Goal: Task Accomplishment & Management: Complete application form

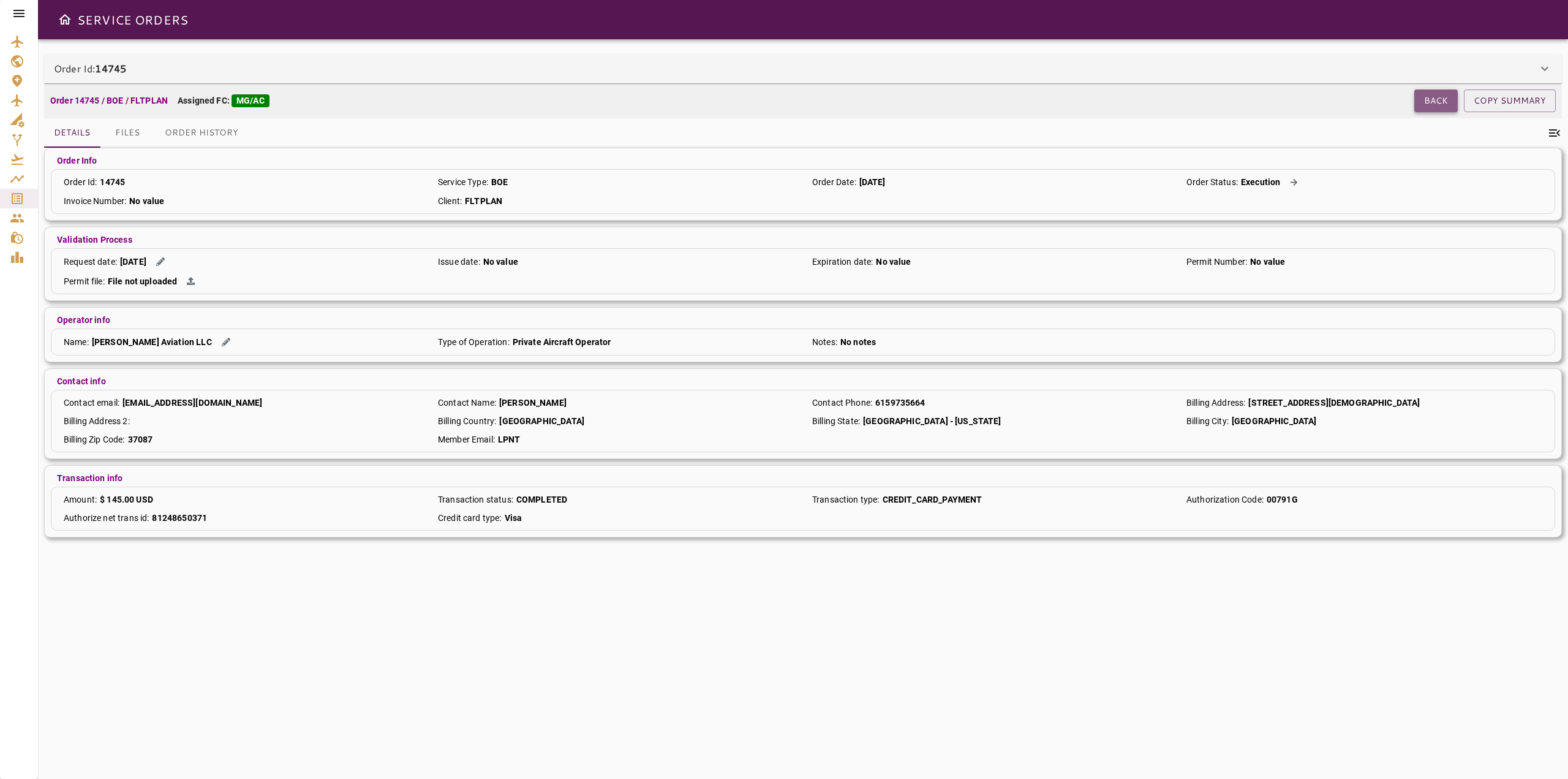
click at [1448, 106] on button "Back" at bounding box center [1436, 100] width 44 height 22
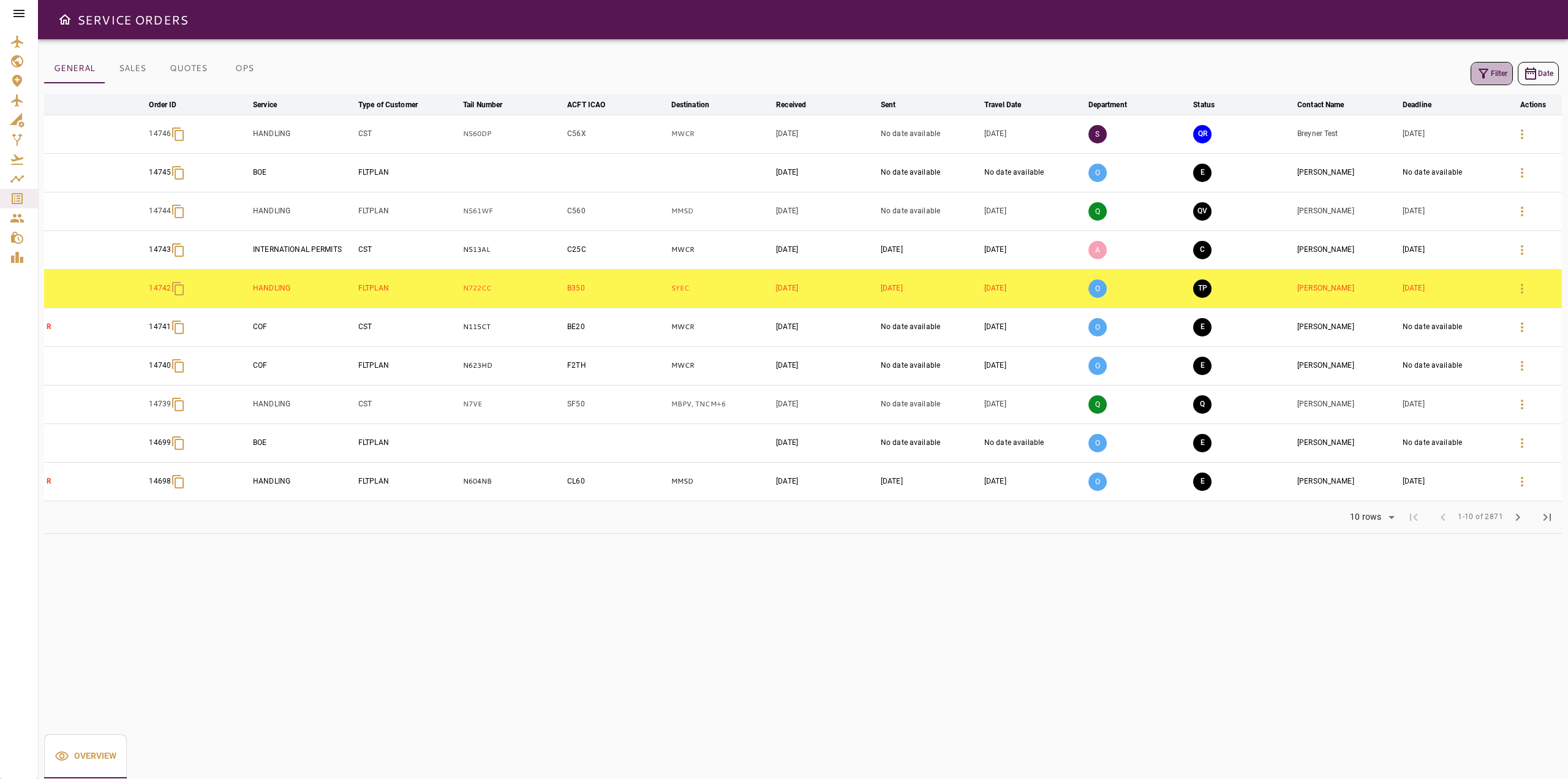
click at [1485, 81] on button "Filter" at bounding box center [1492, 73] width 42 height 23
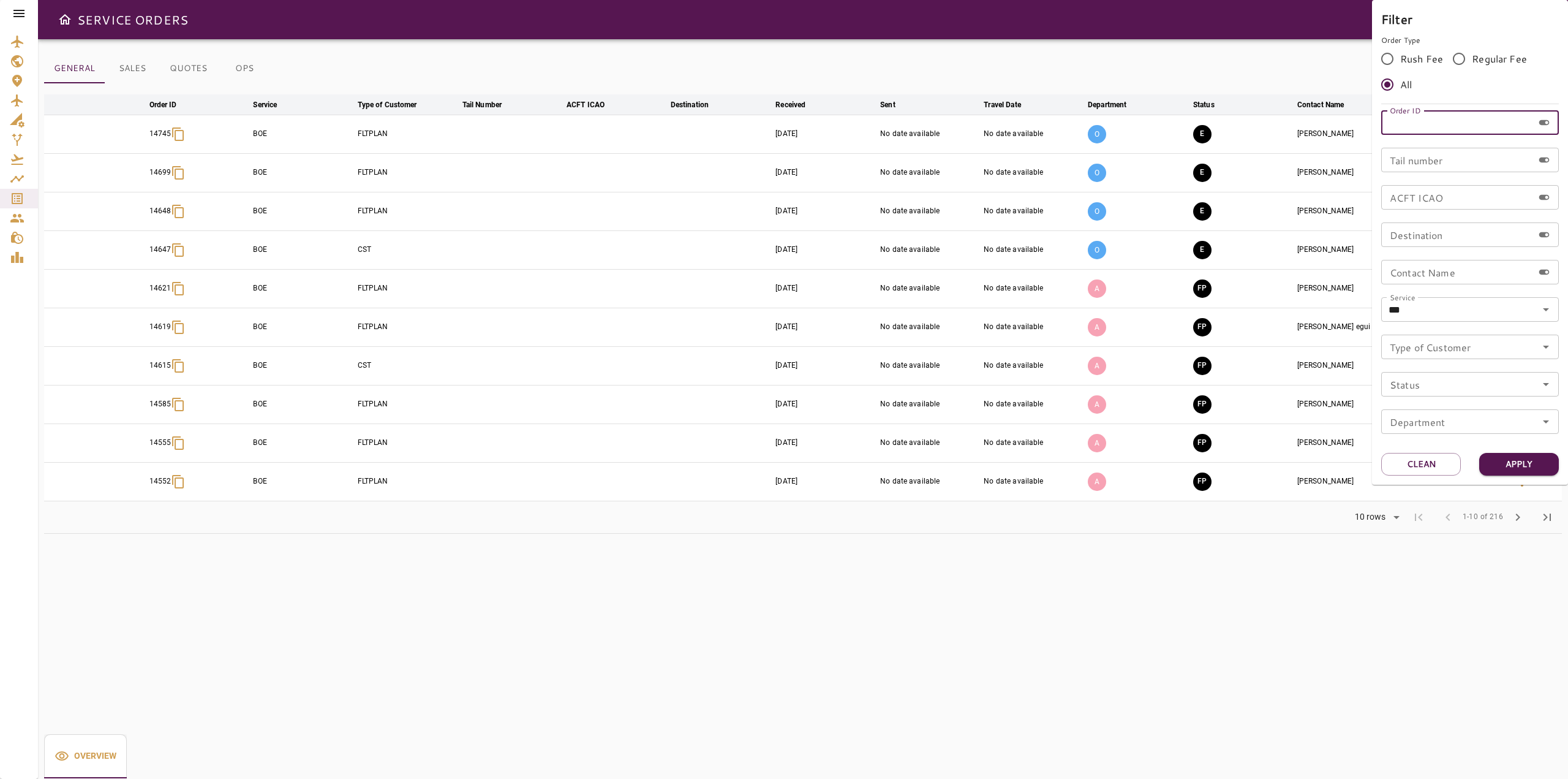
click at [1451, 120] on input "Order ID" at bounding box center [1457, 123] width 152 height 25
type input "*****"
click at [1535, 468] on button "Apply" at bounding box center [1519, 463] width 80 height 22
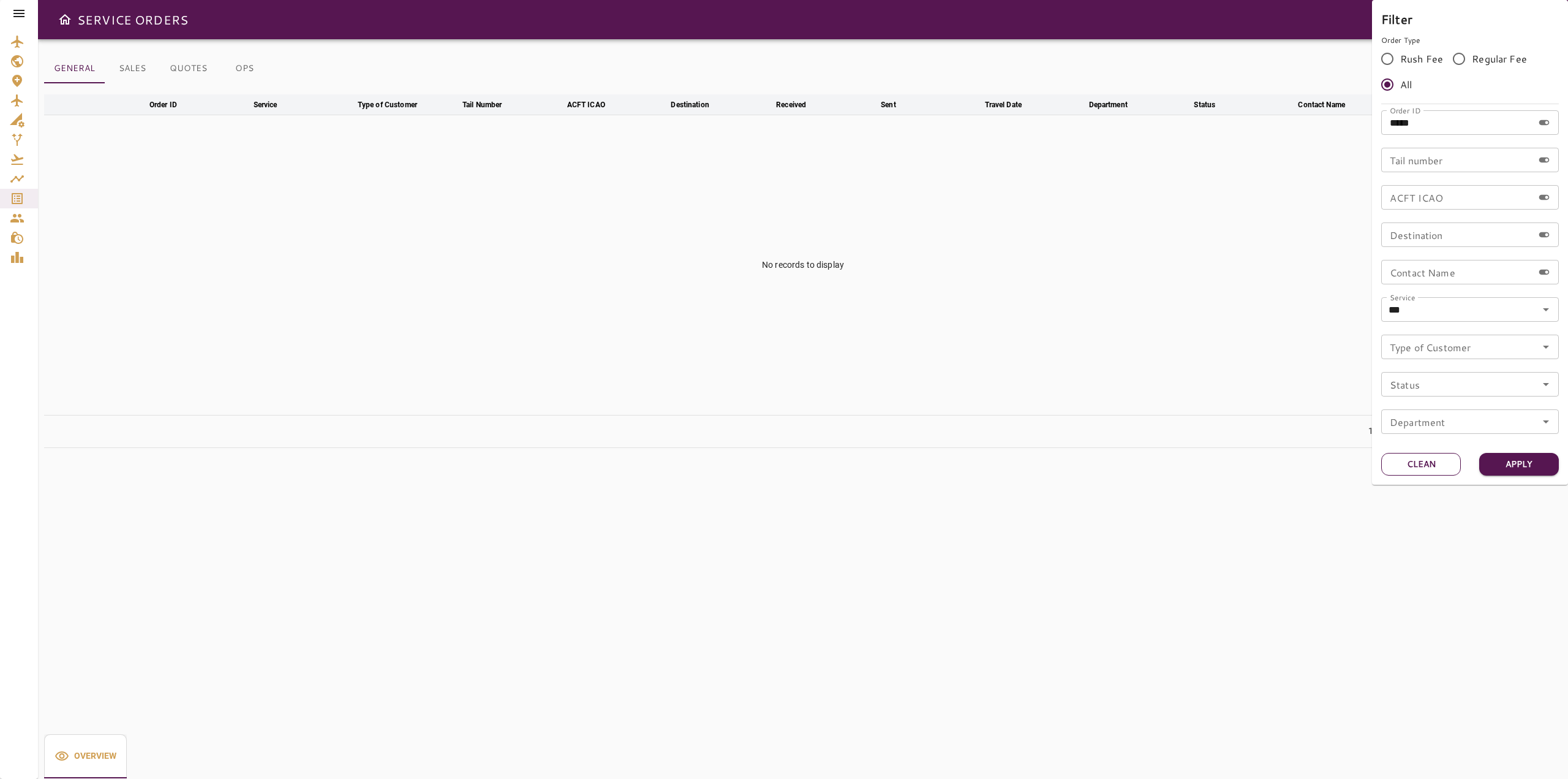
click at [1428, 470] on button "Clean" at bounding box center [1421, 463] width 80 height 22
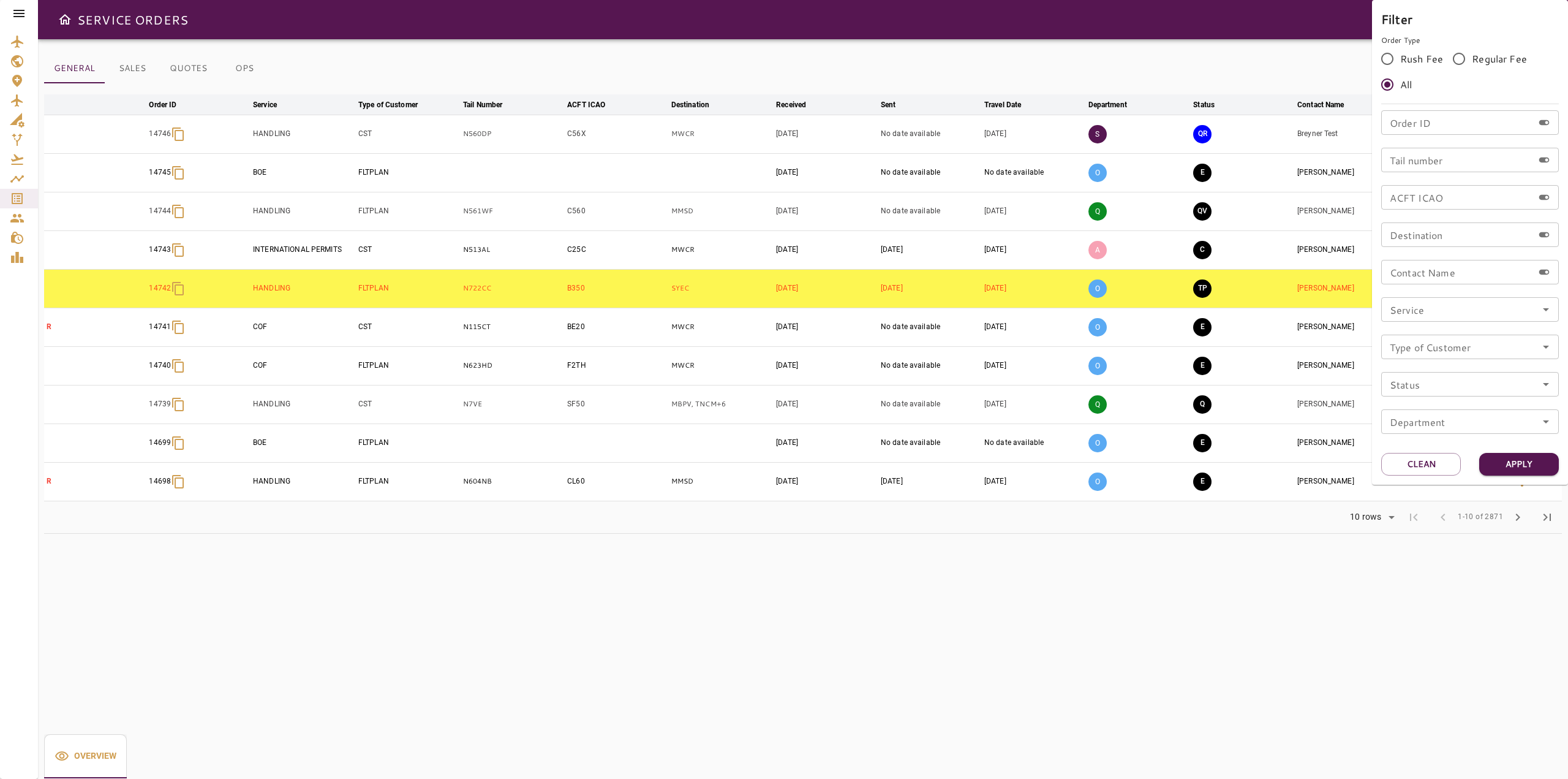
click at [1068, 664] on div at bounding box center [784, 390] width 1568 height 779
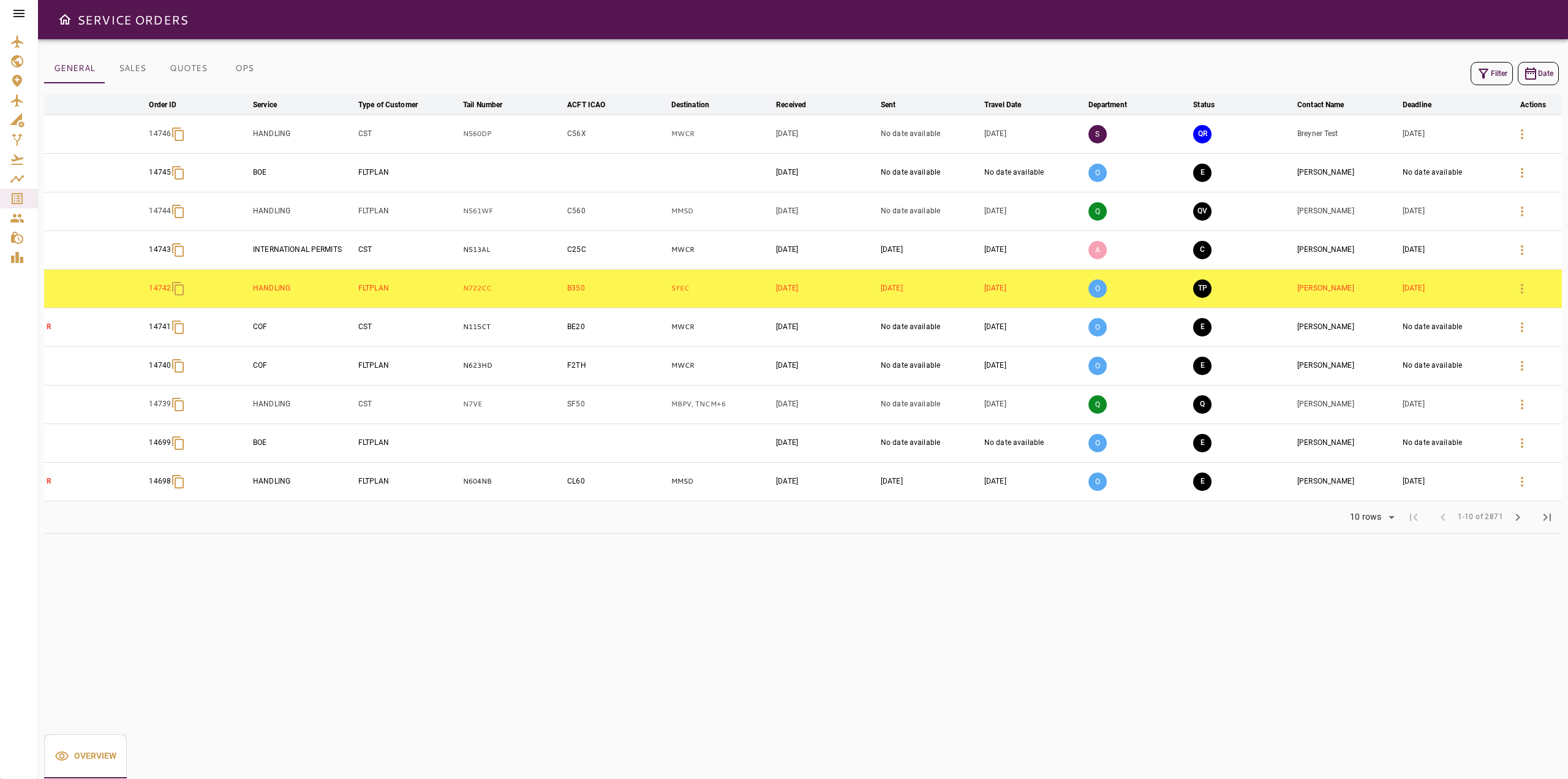
click at [22, 17] on icon at bounding box center [19, 14] width 11 height 7
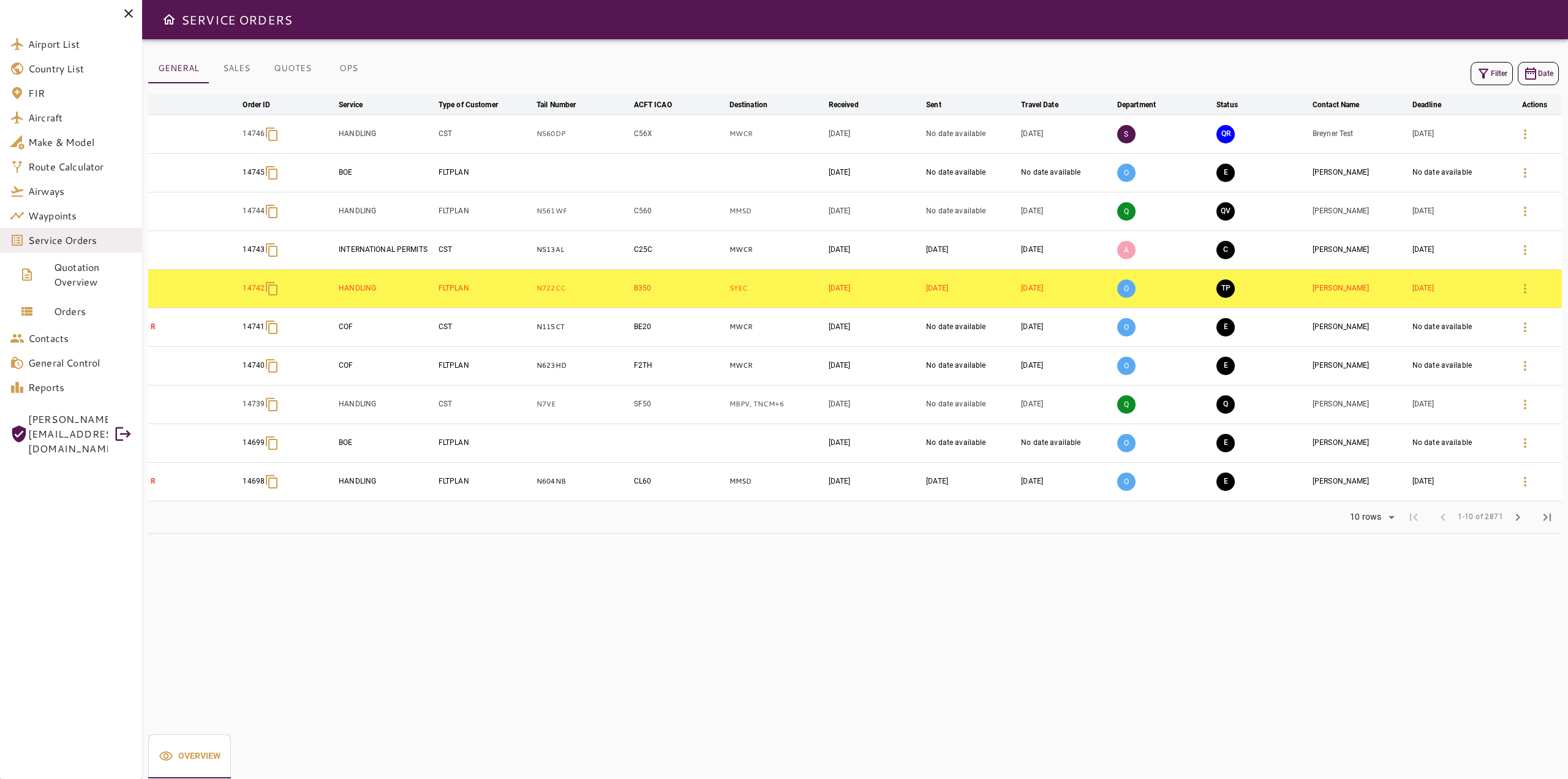
click at [128, 12] on icon at bounding box center [128, 13] width 15 height 15
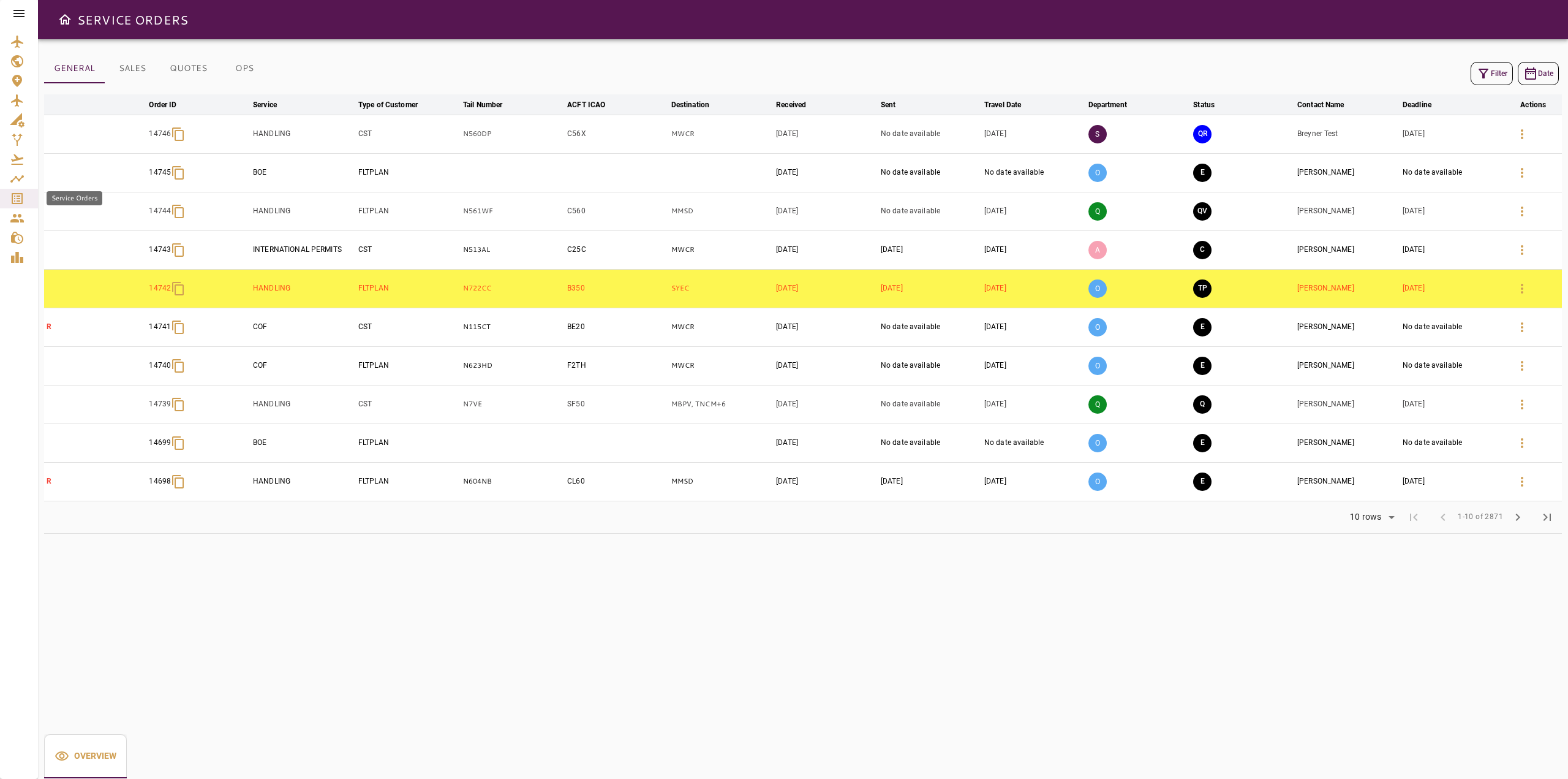
click at [30, 199] on link "Service Orders" at bounding box center [19, 198] width 38 height 20
click at [22, 201] on icon "Service Orders" at bounding box center [17, 198] width 11 height 11
click at [17, 17] on icon at bounding box center [19, 13] width 15 height 15
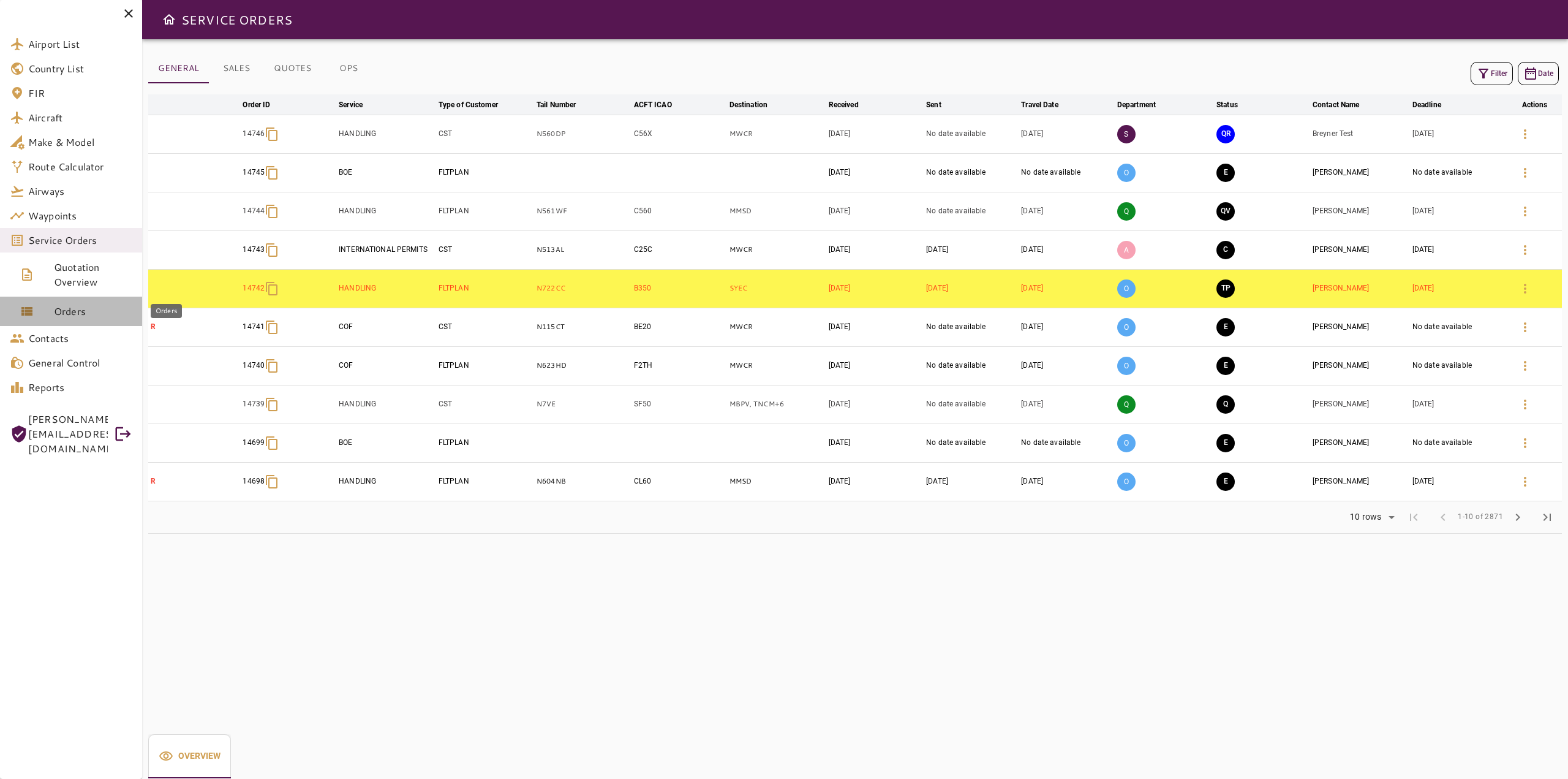
click at [78, 318] on link "Orders" at bounding box center [71, 311] width 142 height 30
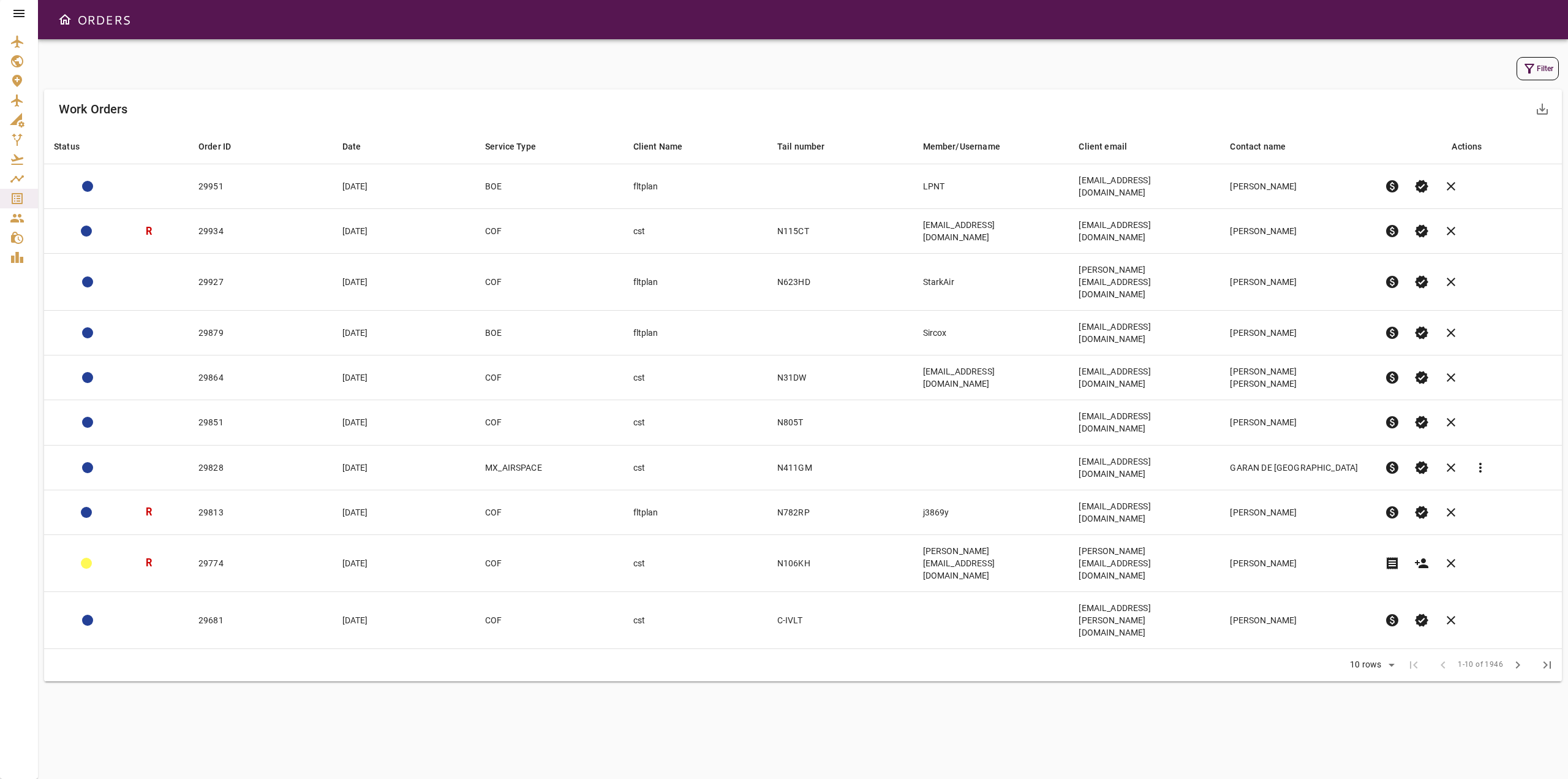
click at [1543, 67] on button "Filter" at bounding box center [1538, 69] width 42 height 23
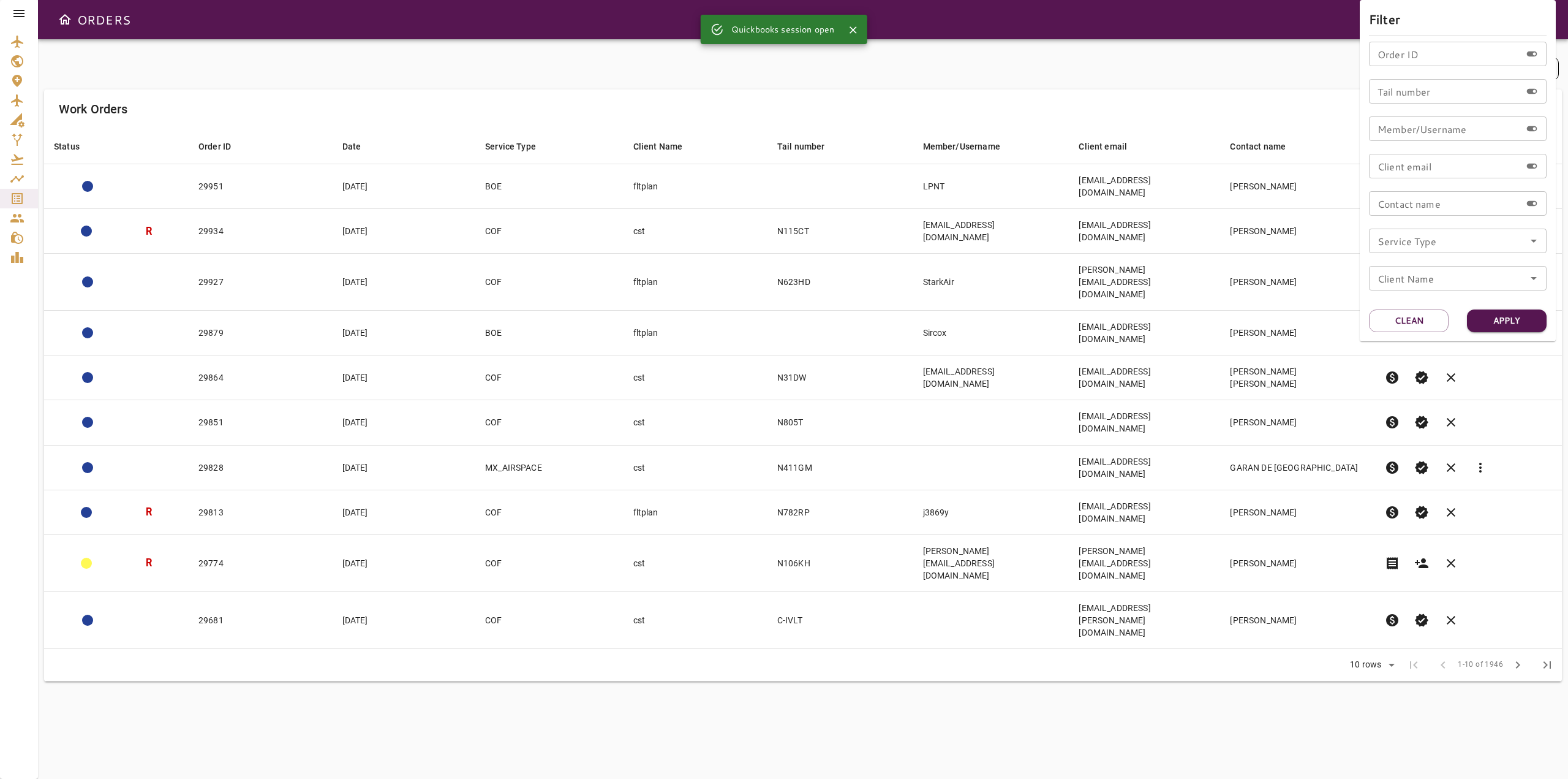
click at [1405, 58] on input "Order ID" at bounding box center [1445, 54] width 152 height 25
type input "*****"
click at [1519, 321] on button "Apply" at bounding box center [1507, 321] width 80 height 22
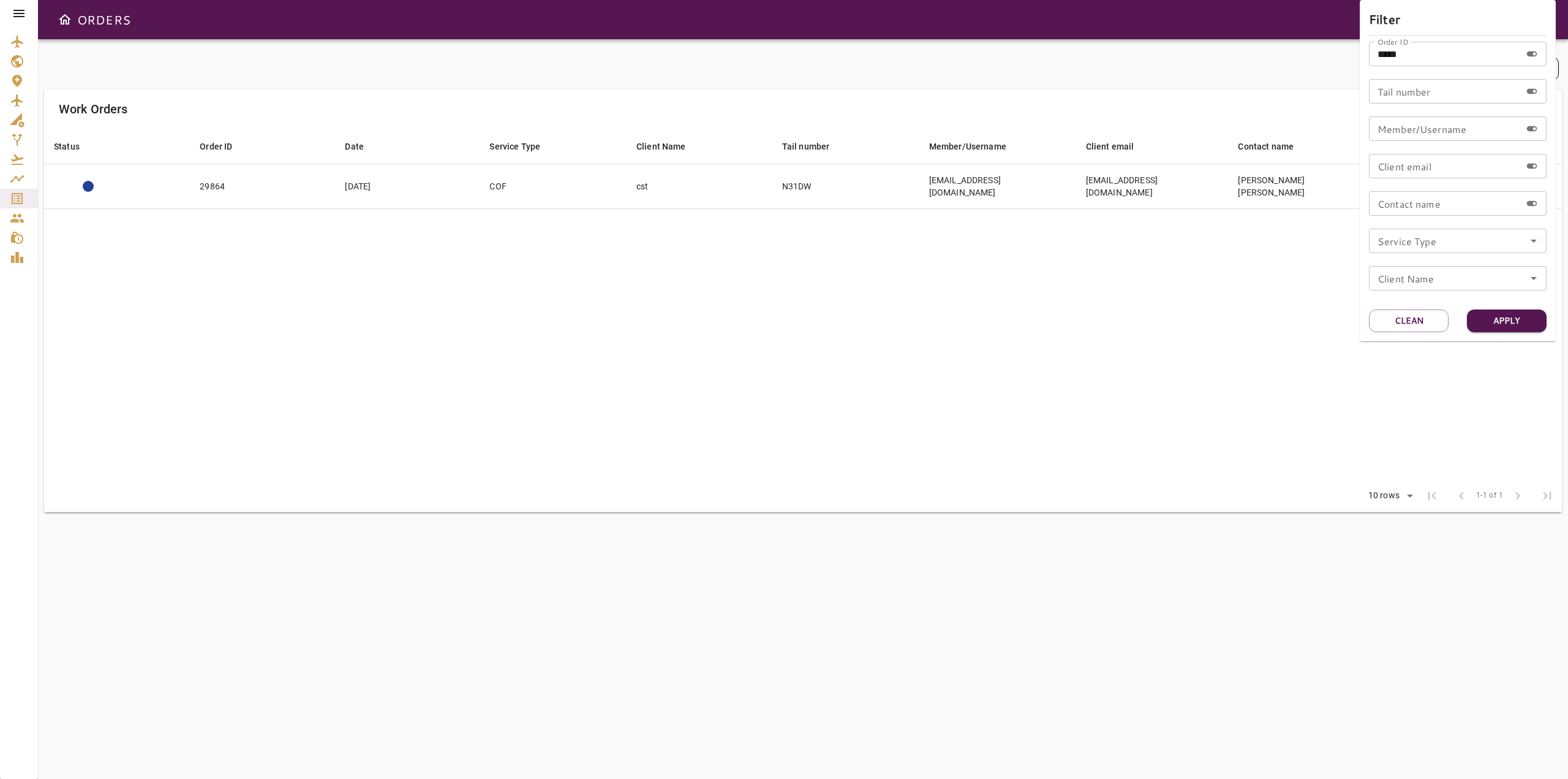
click at [1025, 380] on div at bounding box center [784, 390] width 1568 height 779
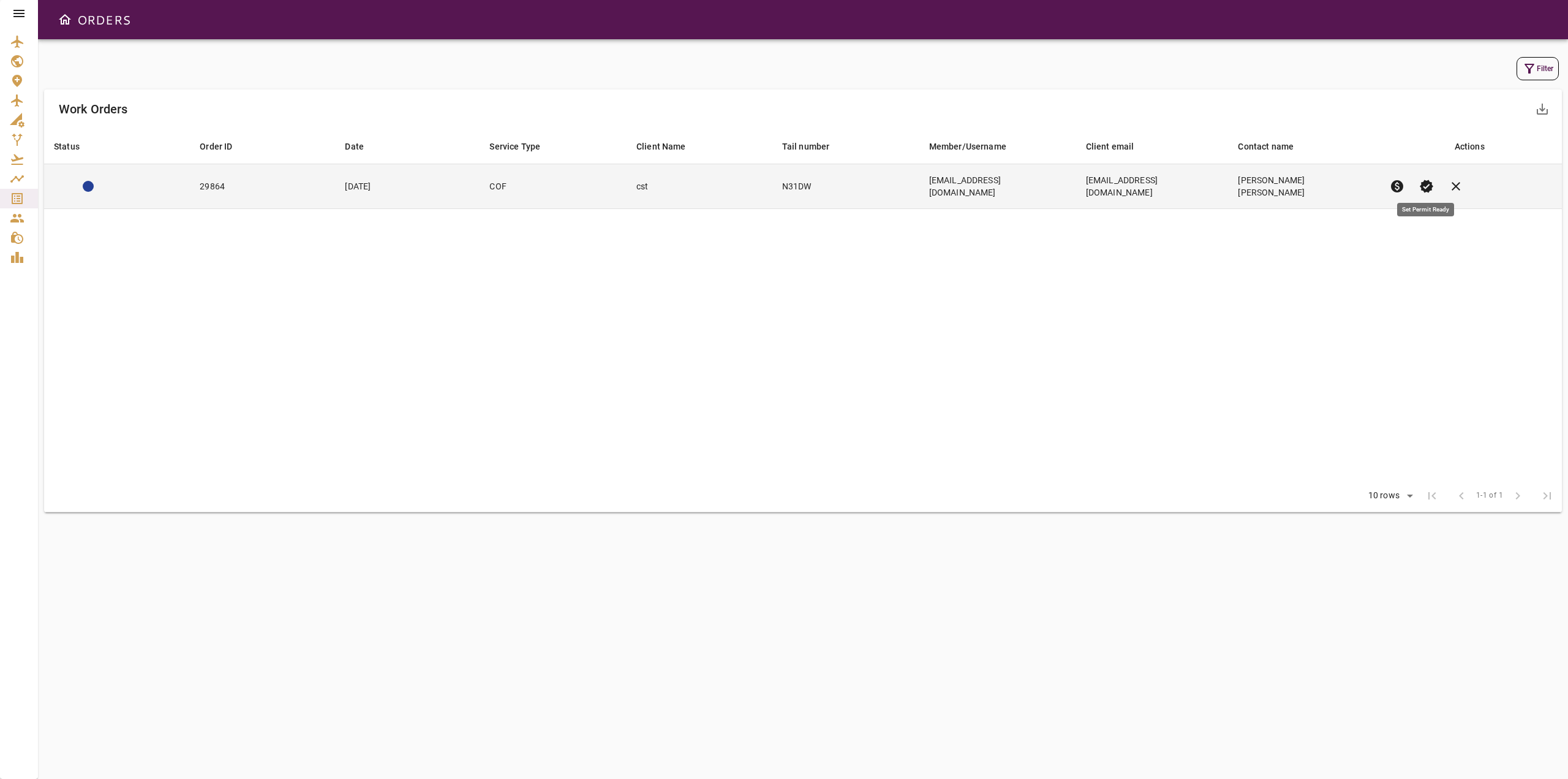
click at [1427, 184] on span "verified" at bounding box center [1427, 186] width 15 height 15
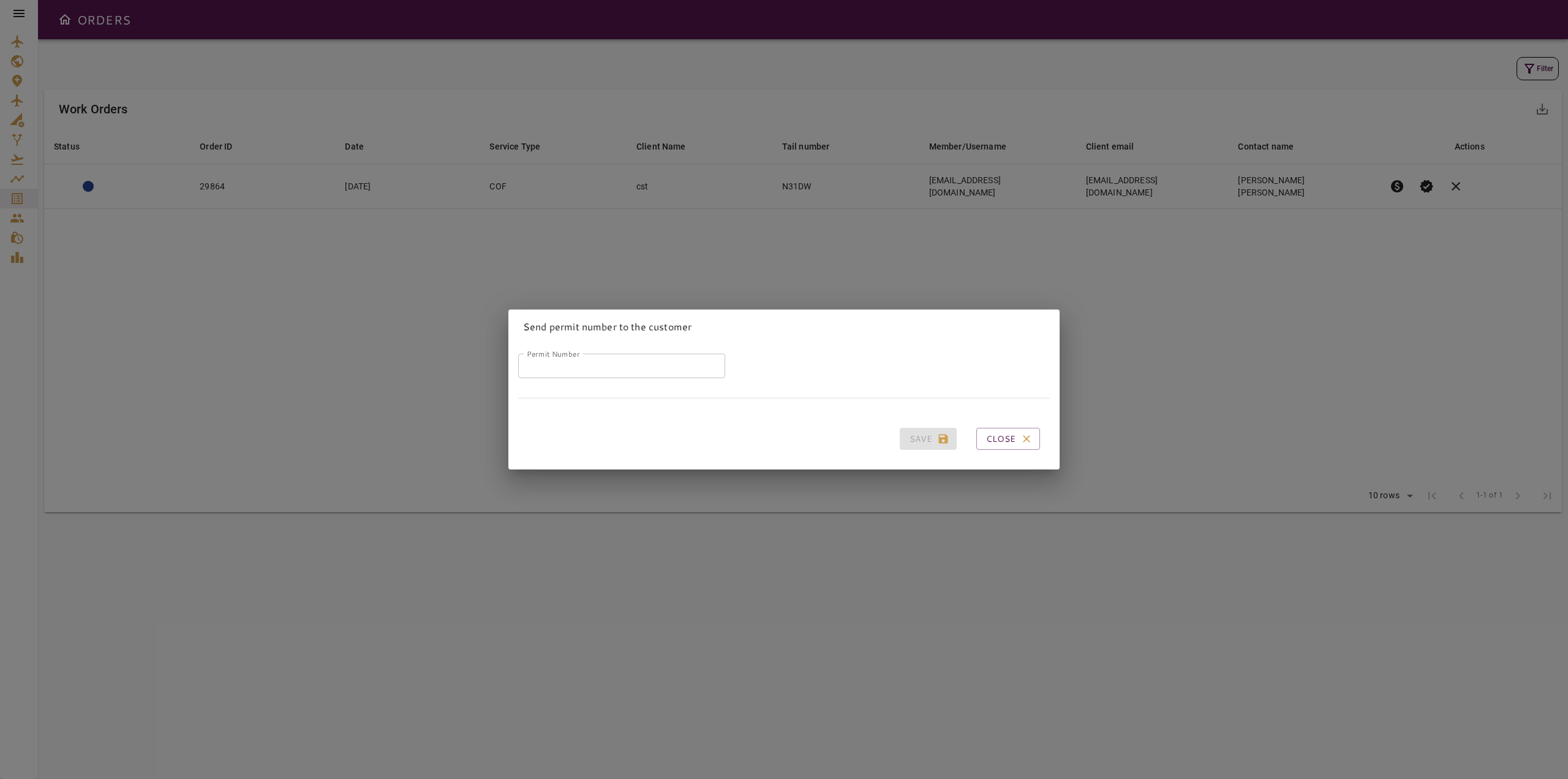
click at [546, 360] on input "Permit Number" at bounding box center [622, 366] width 207 height 25
paste input "*****"
type input "*"
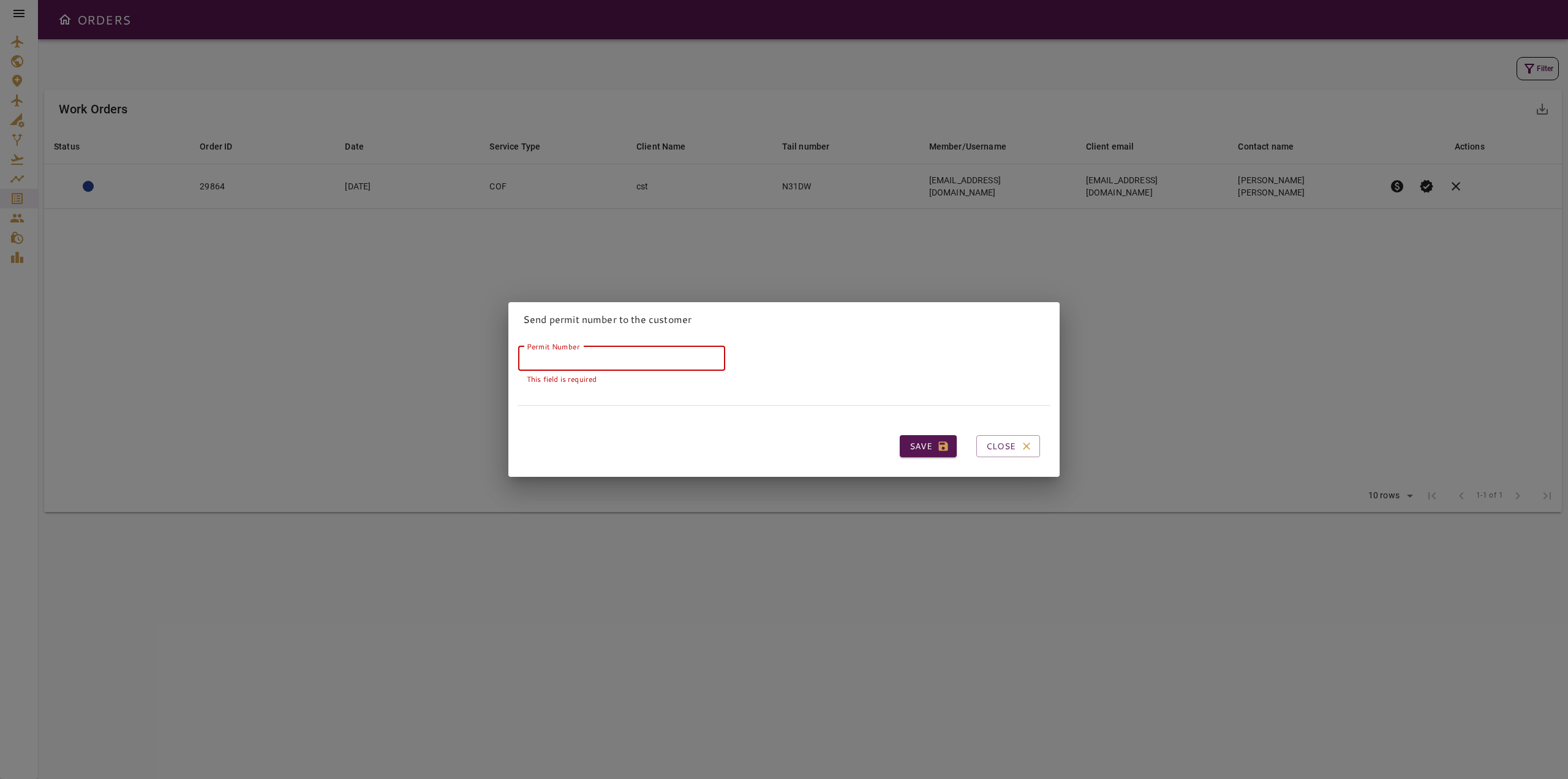
paste input "*****"
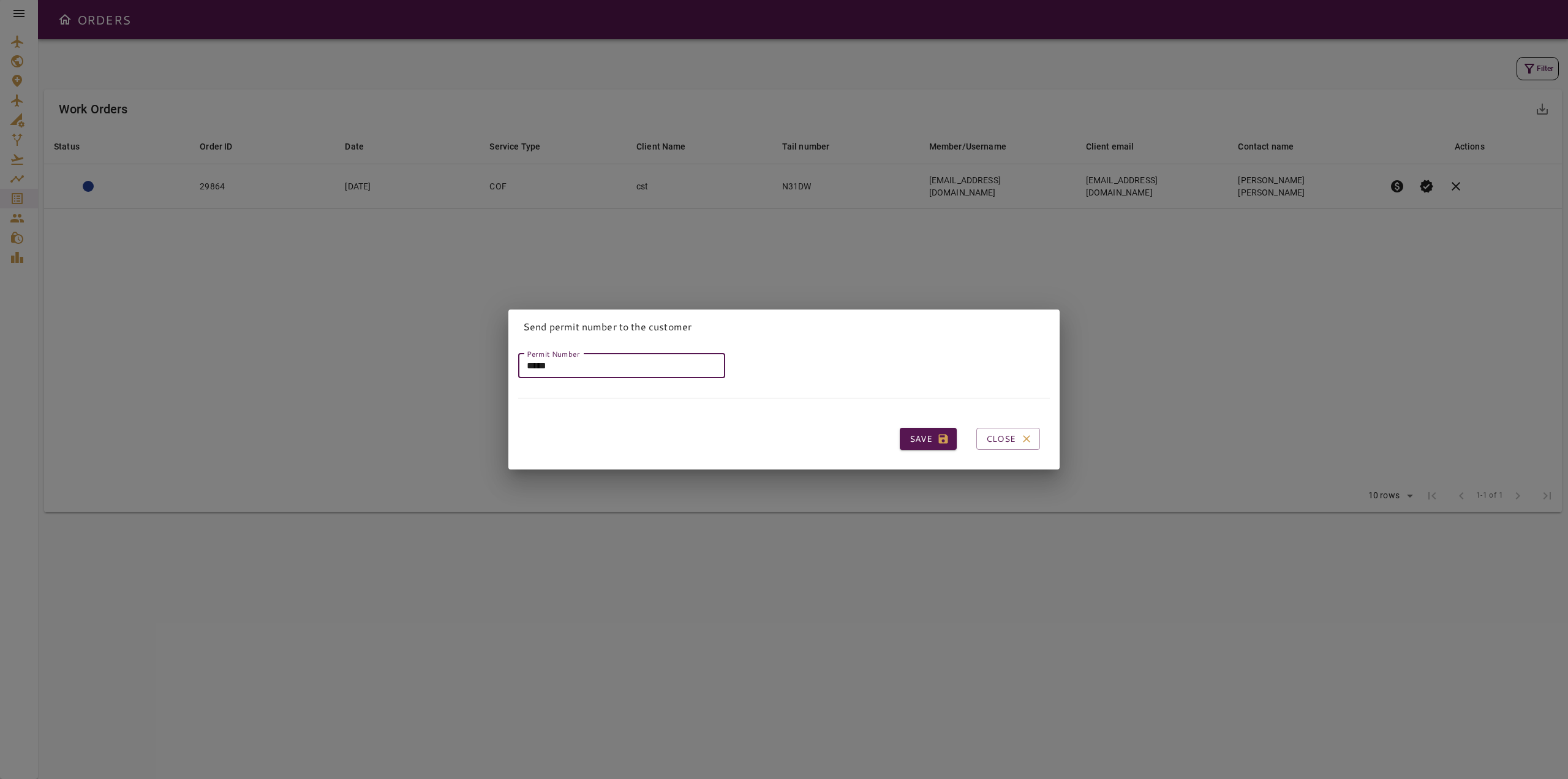
type input "*****"
click at [913, 432] on button "Save" at bounding box center [928, 439] width 57 height 22
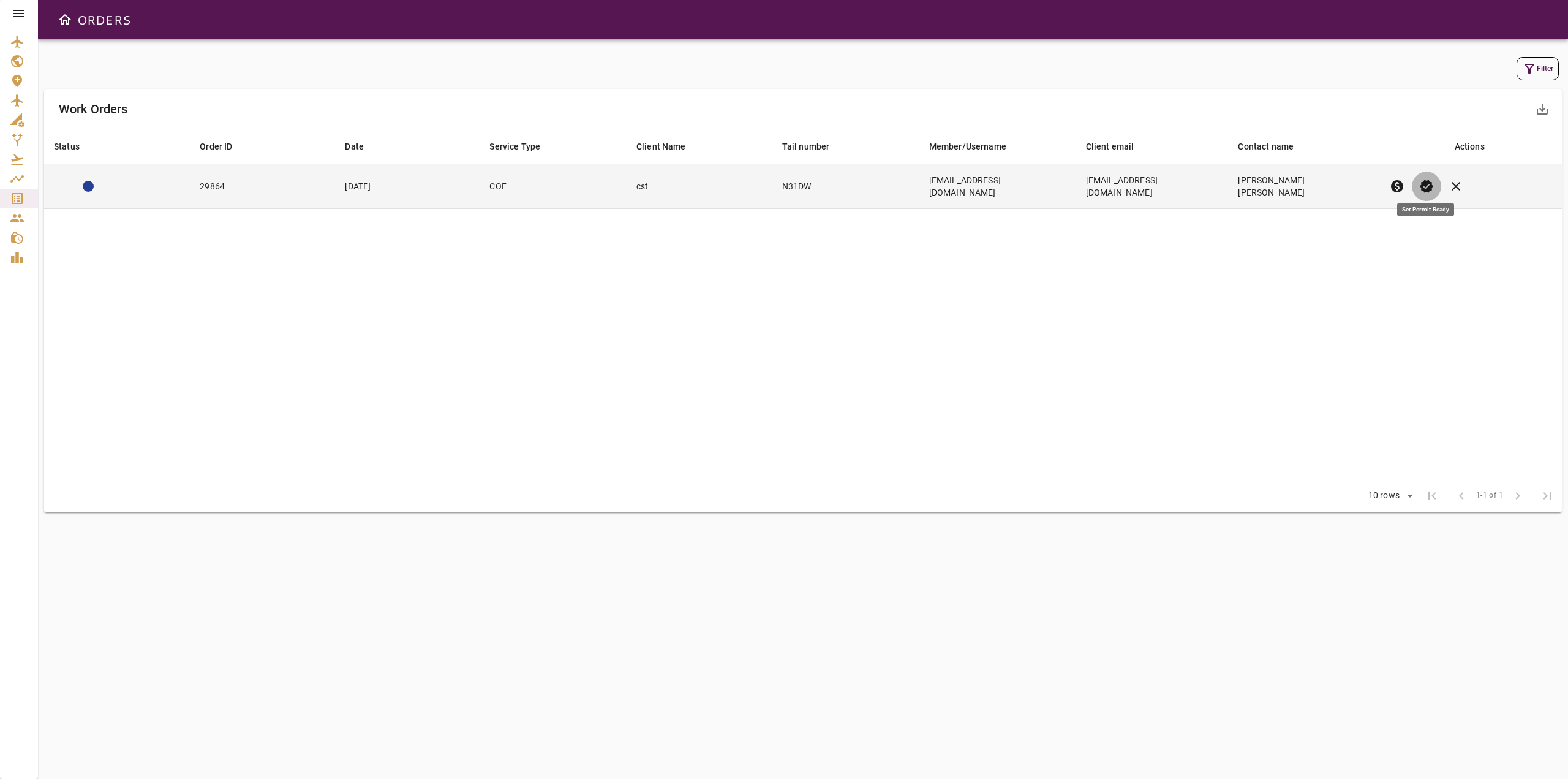
click at [1431, 179] on span "verified" at bounding box center [1427, 186] width 15 height 15
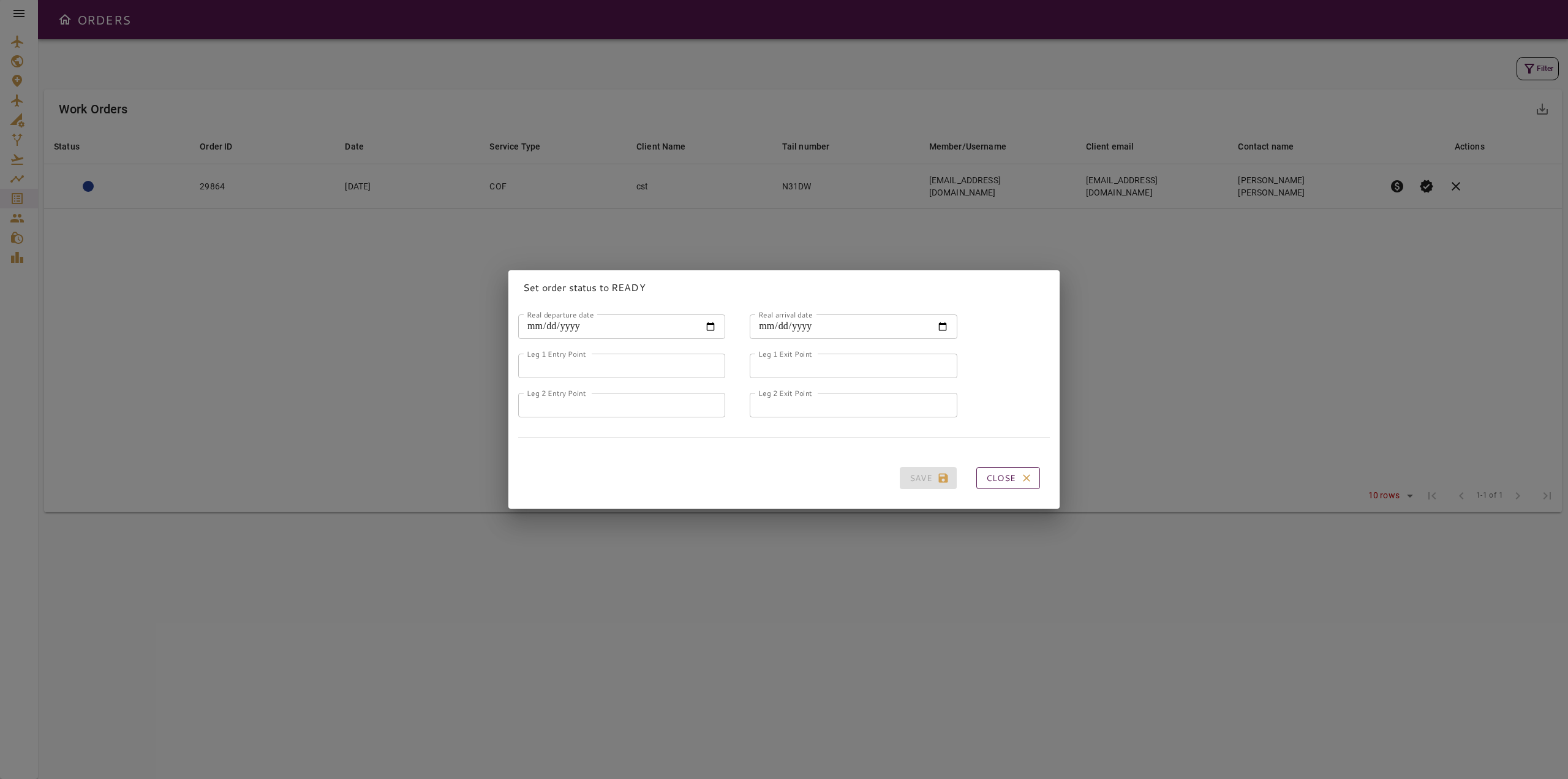
click at [996, 479] on button "Close" at bounding box center [1008, 478] width 64 height 22
